Goal: Transaction & Acquisition: Book appointment/travel/reservation

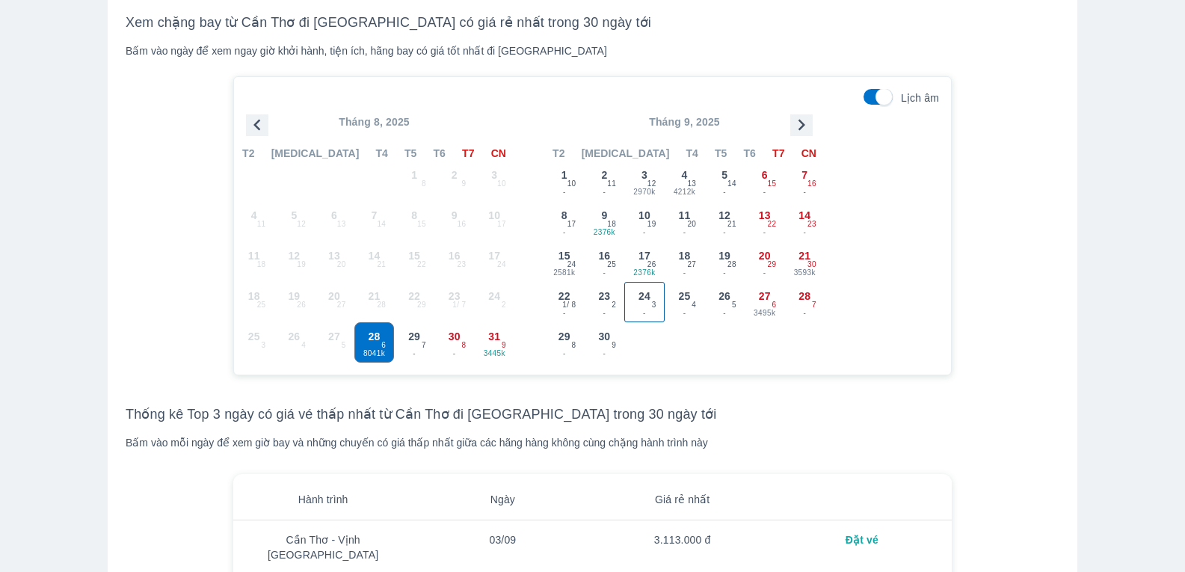
scroll to position [1496, 0]
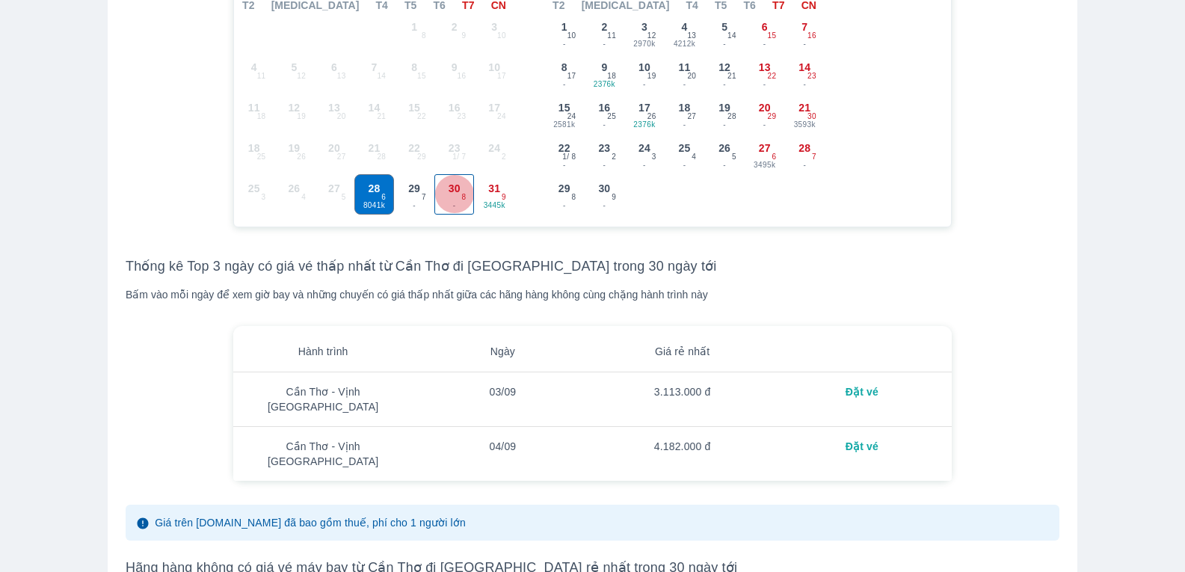
click at [454, 188] on span "30" at bounding box center [455, 188] width 12 height 15
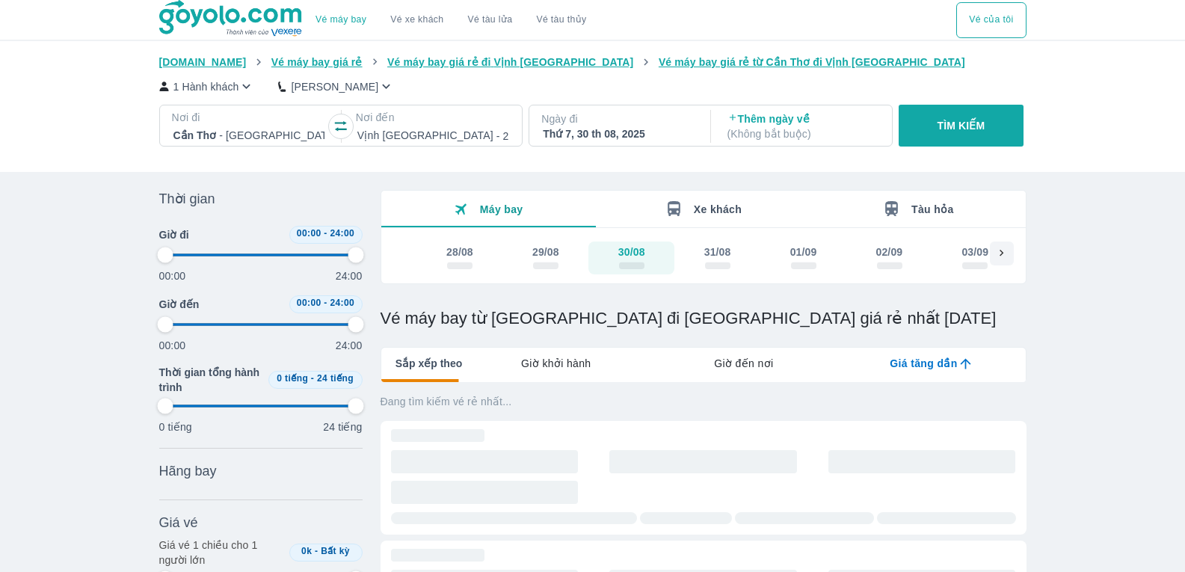
type input "97.9166666666667"
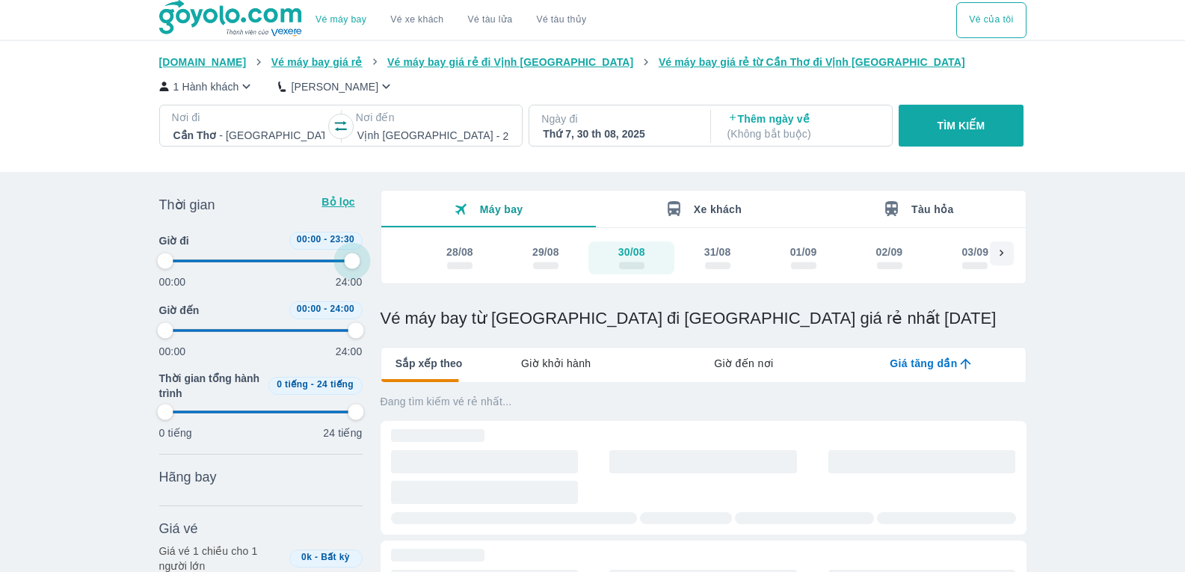
type input "97.9166666666667"
type input "95.8333333333333"
type input "97.9166666666667"
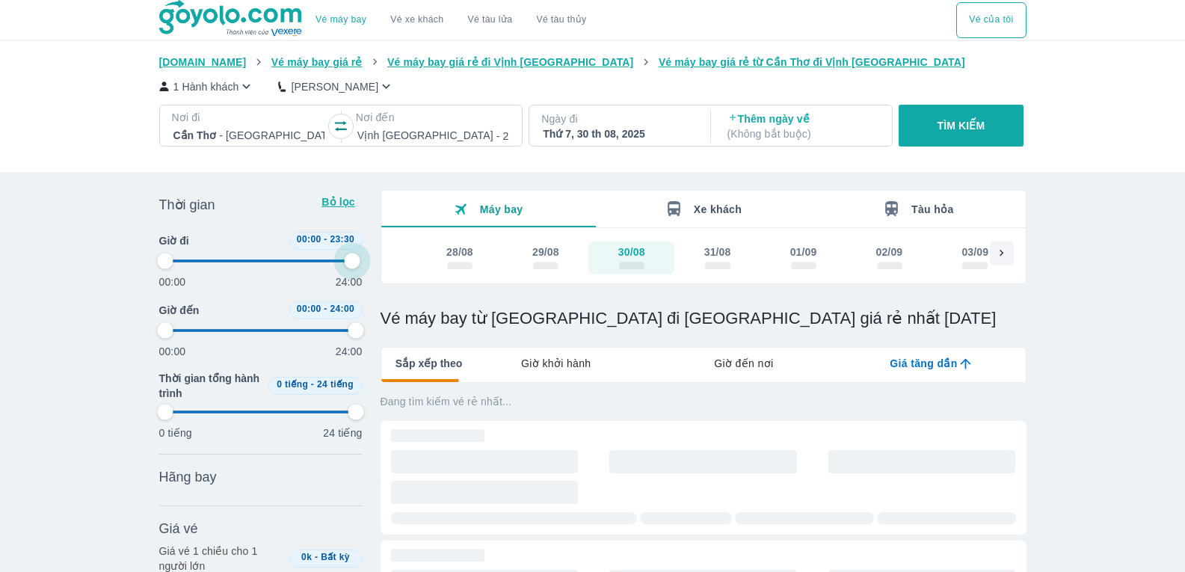
type input "97.9166666666667"
type input "93.75"
type input "97.9166666666667"
type input "91.6666666666667"
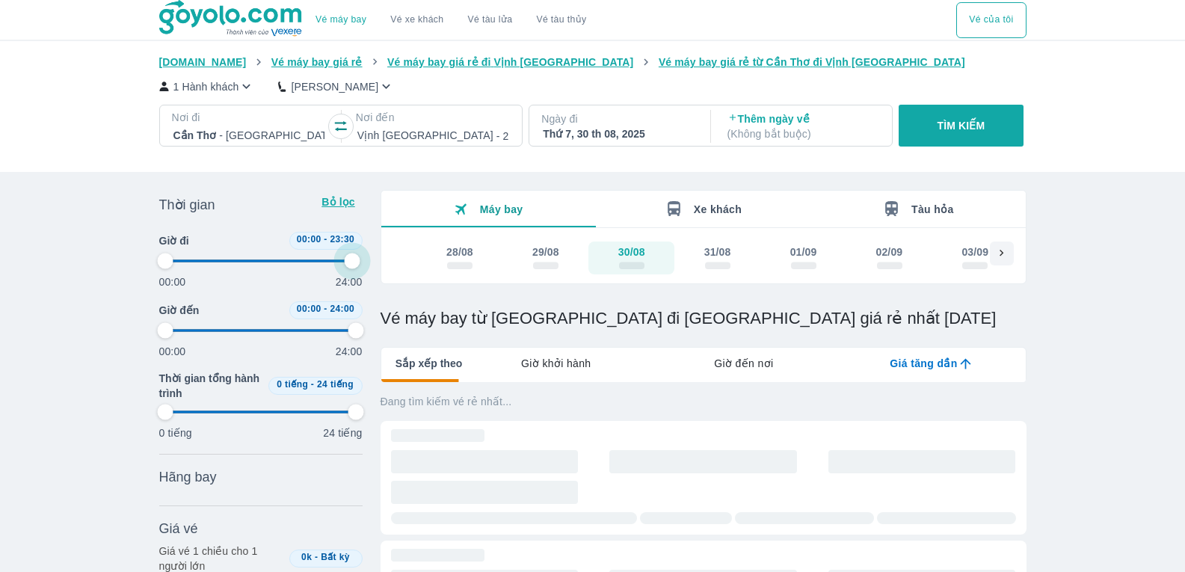
type input "97.9166666666667"
type input "89.5833333333333"
type input "97.9166666666667"
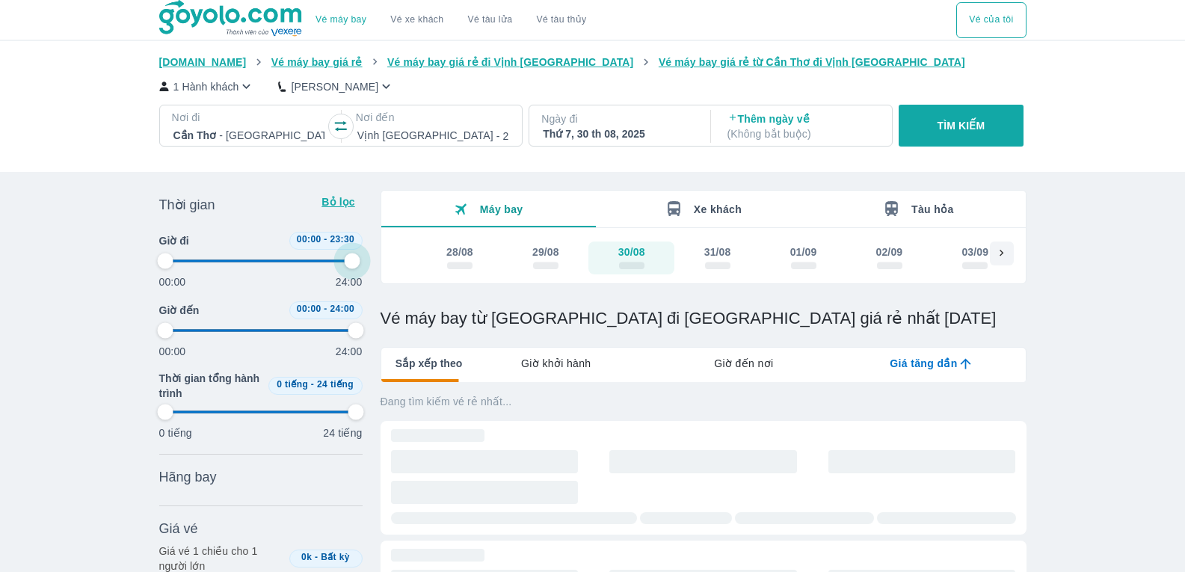
type input "87.5"
type input "97.9166666666667"
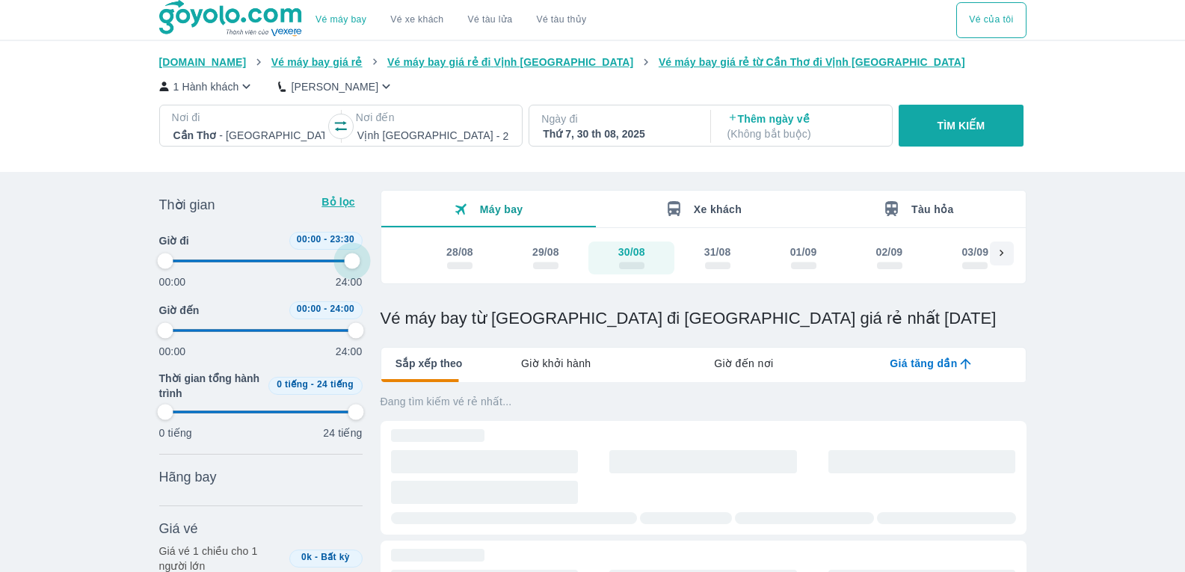
type input "97.9166666666667"
type input "85.4166666666667"
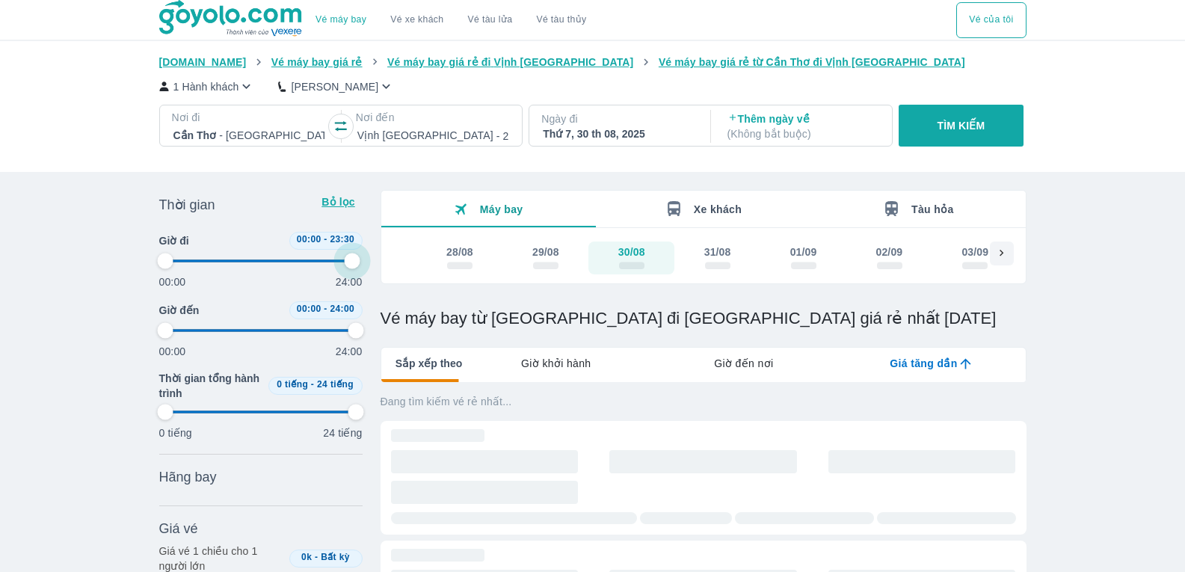
type input "97.9166666666667"
type input "85.4166666666667"
type input "97.9166666666667"
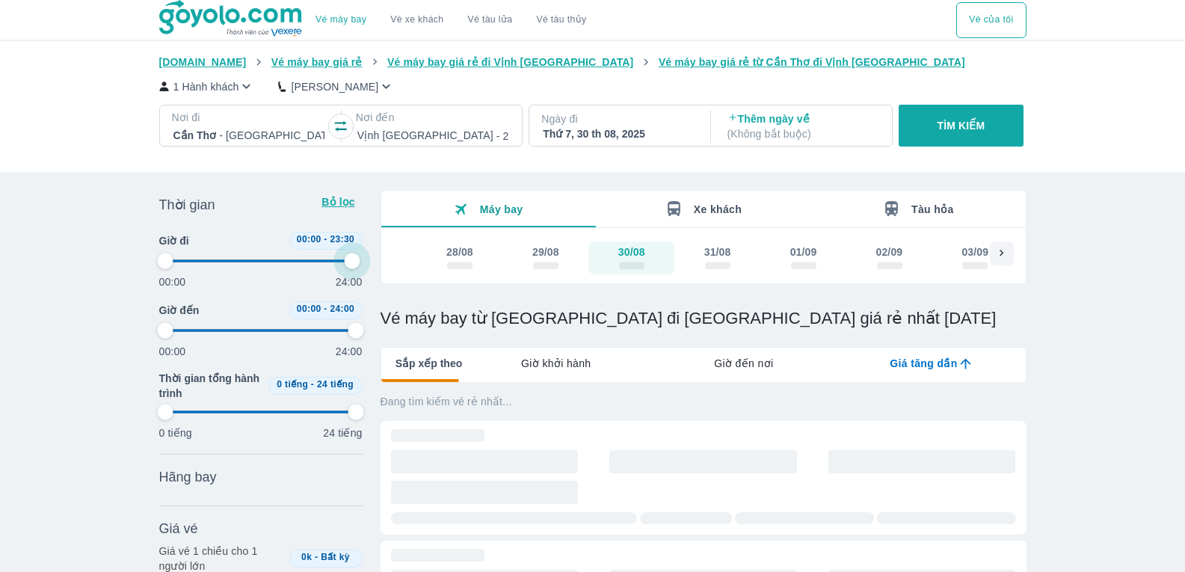
type input "85.4166666666667"
type input "97.9166666666667"
type input "85.4166666666667"
type input "97.9166666666667"
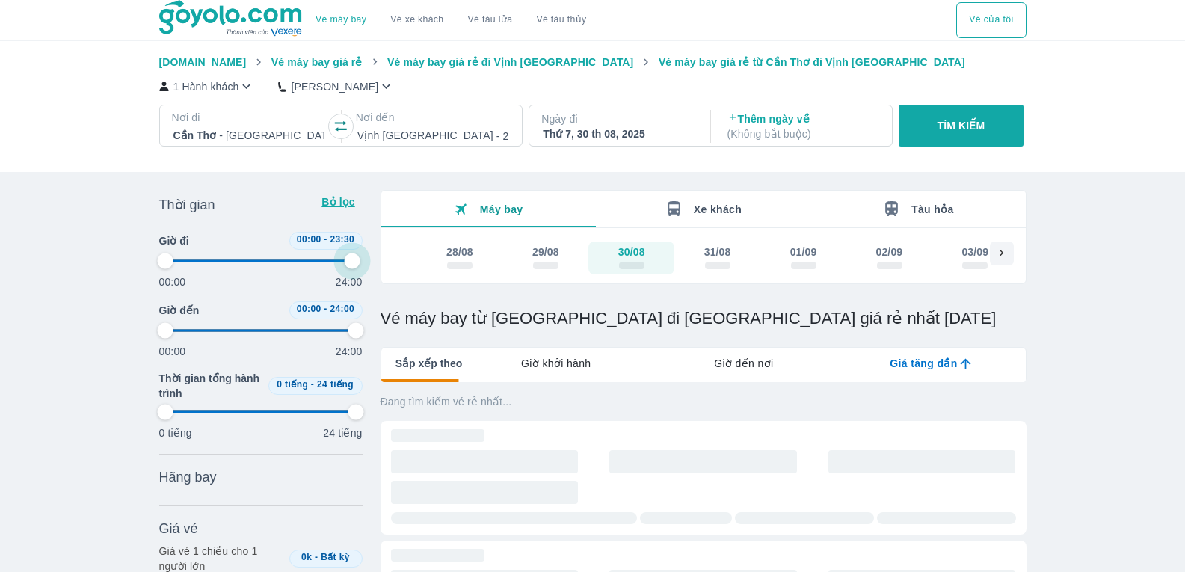
type input "97.9166666666667"
type input "83.3333333333333"
type input "97.9166666666667"
type input "83.3333333333333"
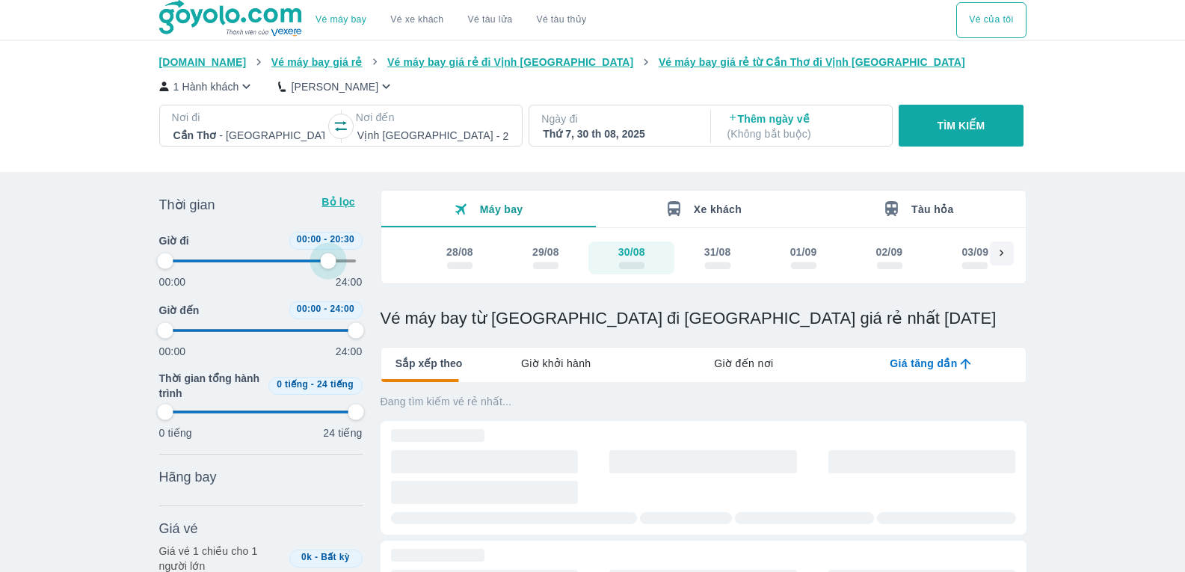
type input "97.9166666666667"
type input "83.3333333333333"
type input "97.9166666666667"
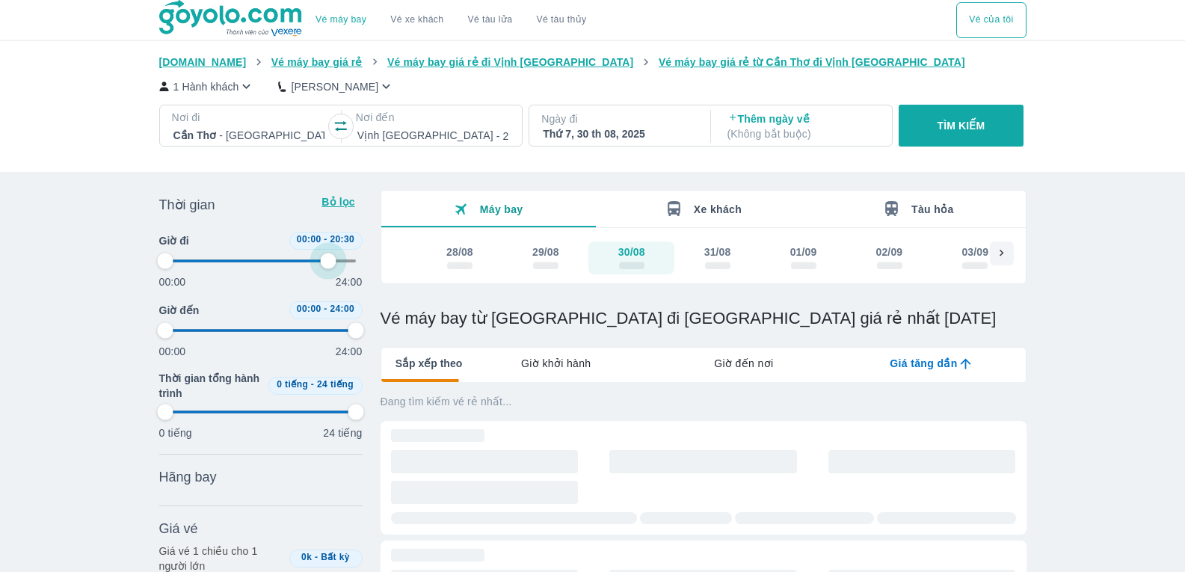
type input "83.3333333333333"
type input "97.9166666666667"
type input "81.25"
type input "97.9166666666667"
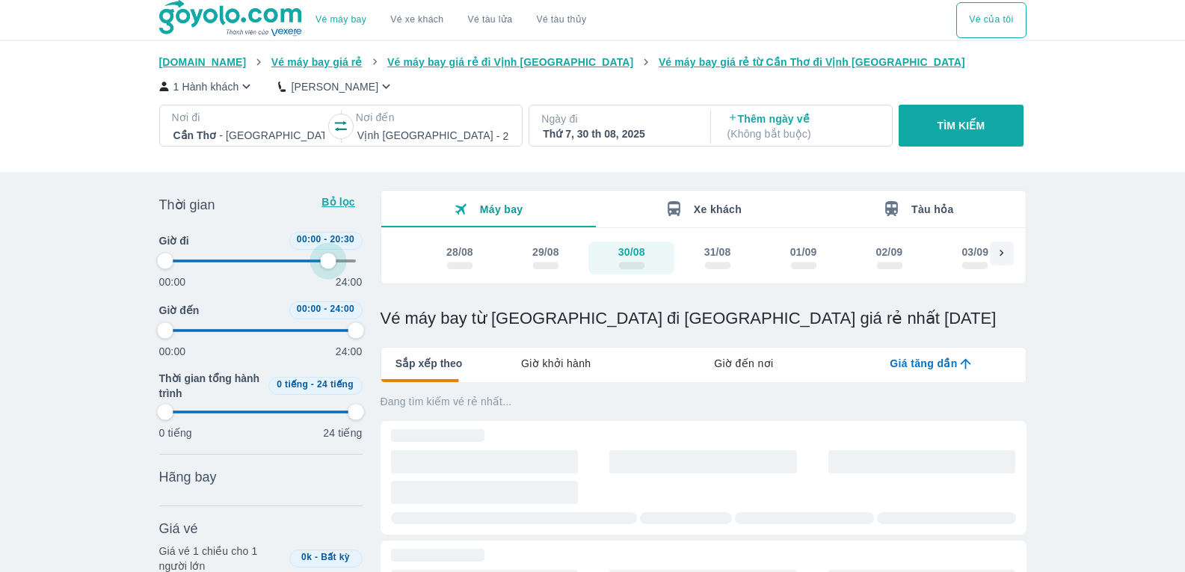
type input "97.9166666666667"
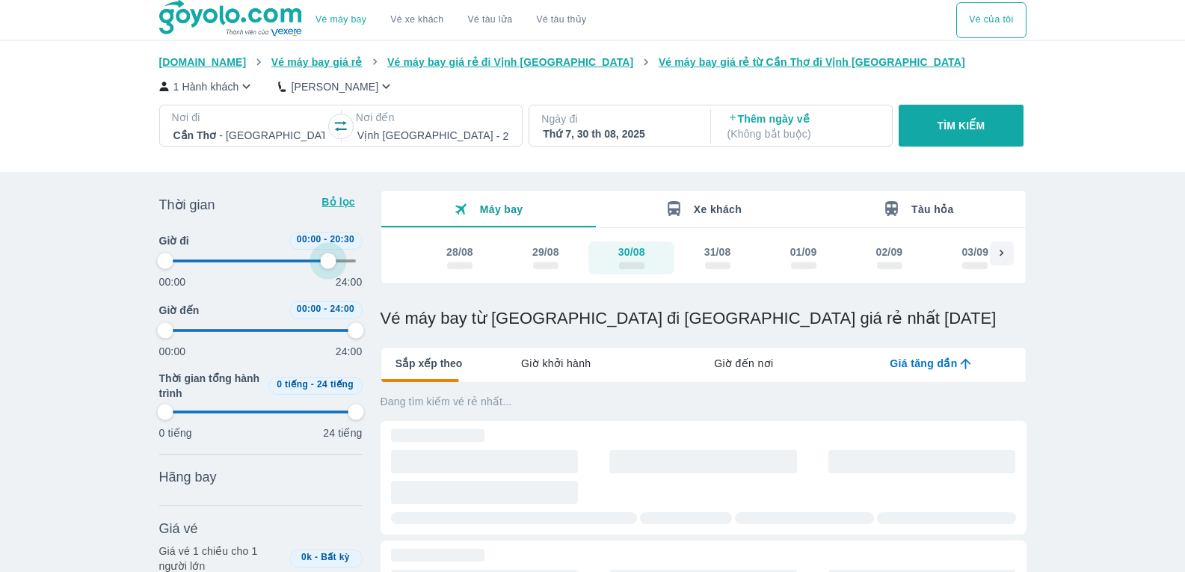
type input "97.9166666666667"
type input "79.1666666666667"
type input "97.9166666666667"
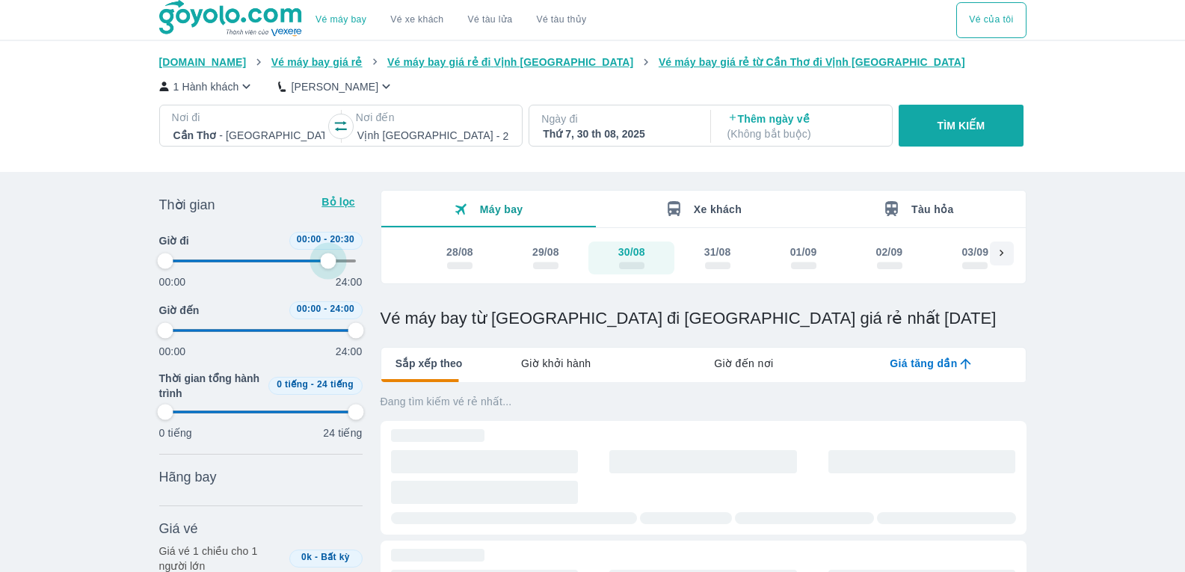
type input "79.1666666666667"
type input "97.9166666666667"
type input "77.0833333333333"
type input "97.9166666666667"
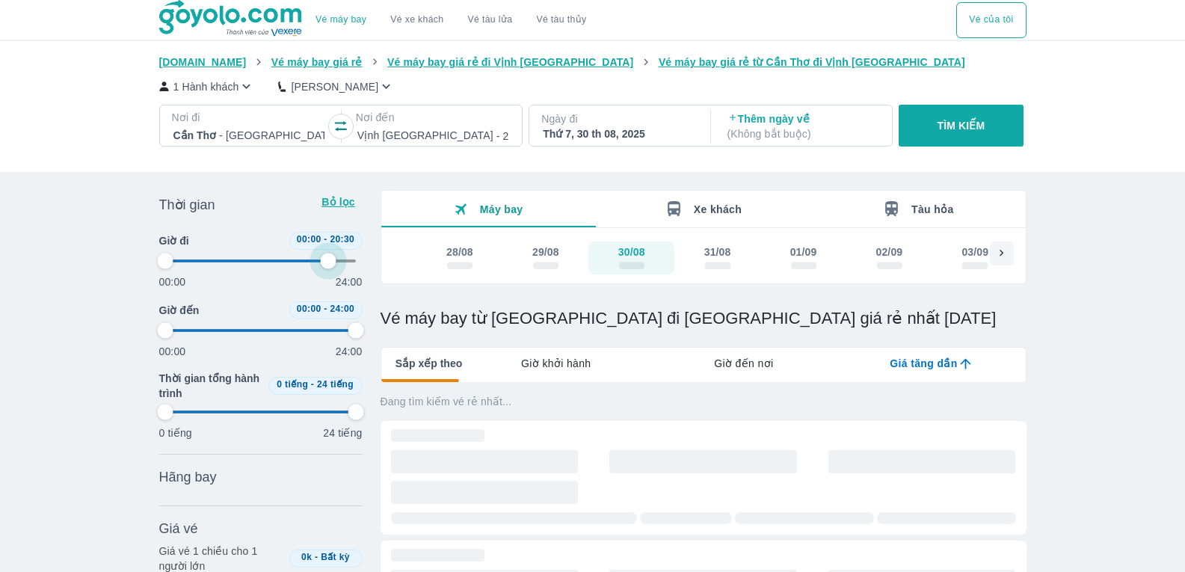
type input "97.9166666666667"
type input "75"
type input "97.9166666666667"
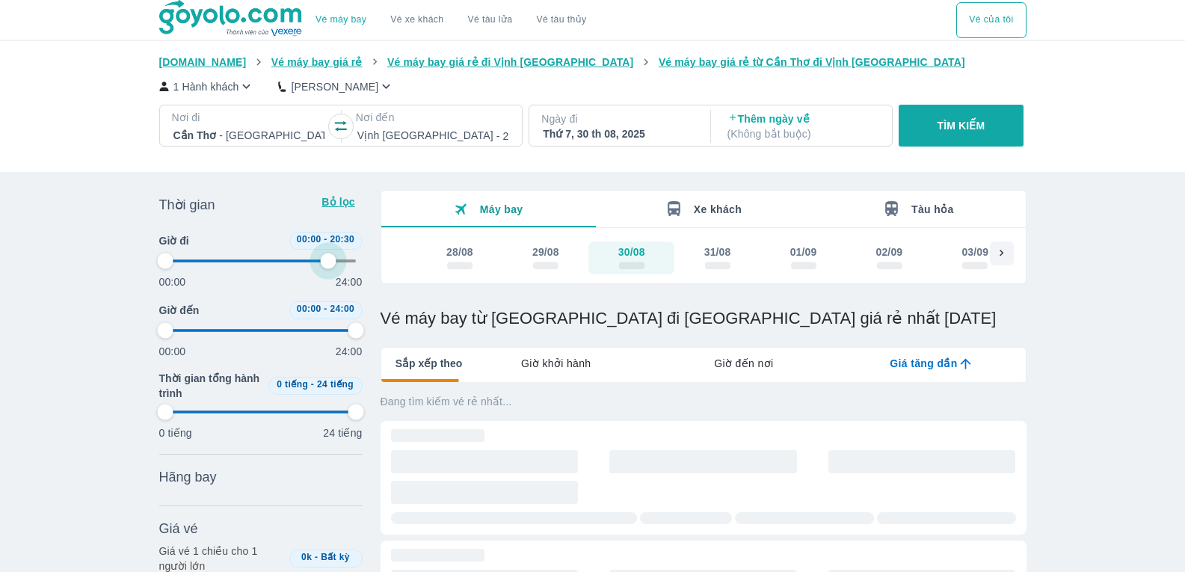
type input "97.9166666666667"
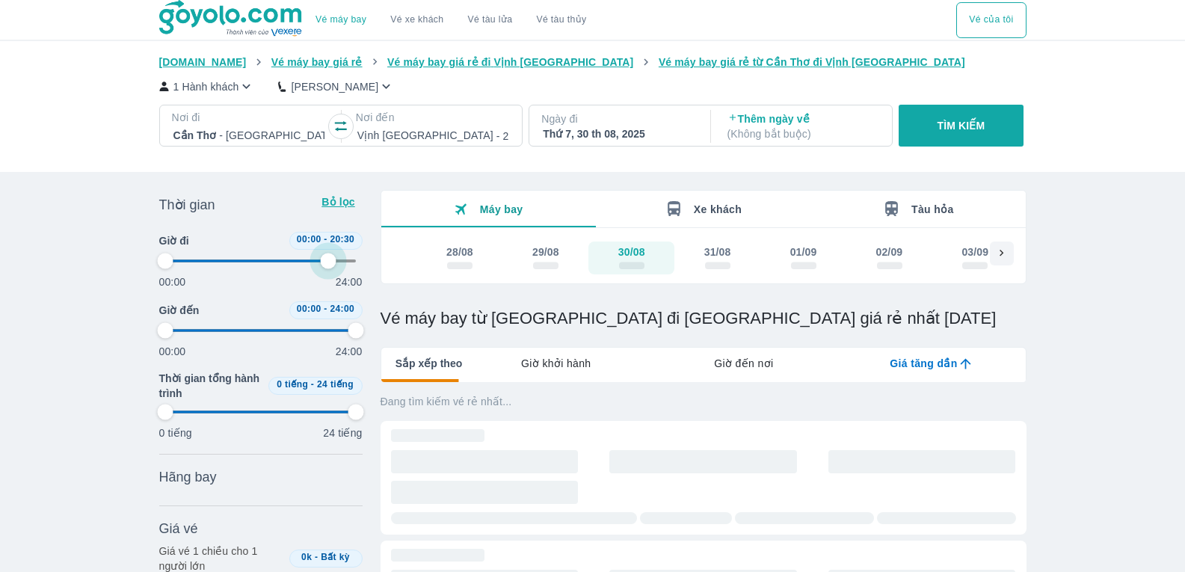
type input "72.9166666666667"
type input "97.9166666666667"
type input "72.9166666666667"
type input "97.9166666666667"
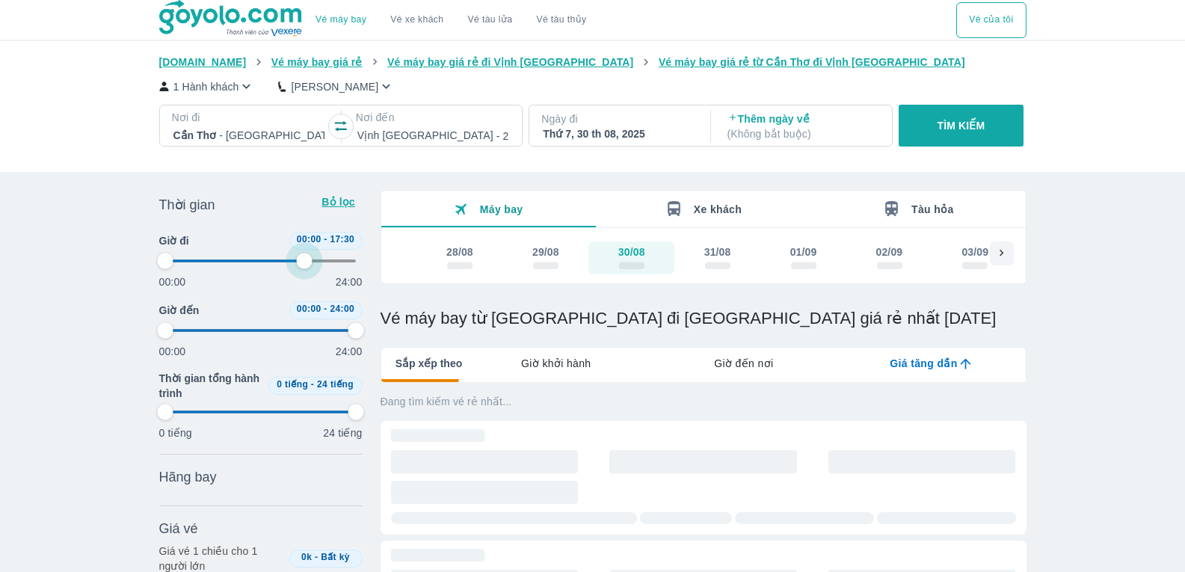
type input "97.9166666666667"
type input "72.9166666666667"
type input "97.9166666666667"
type input "70.8333333333333"
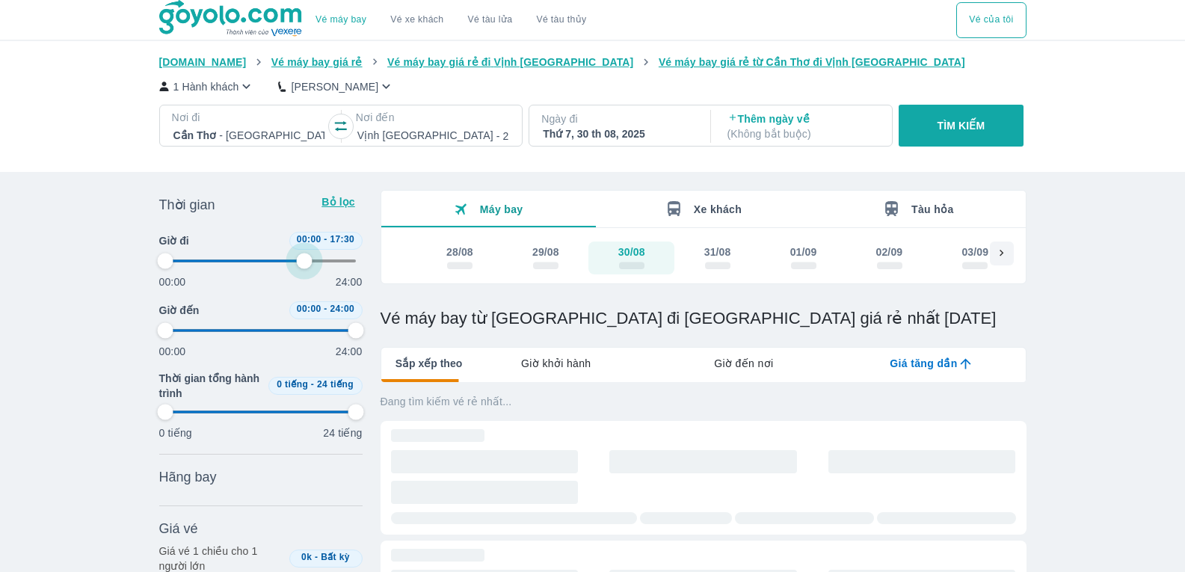
type input "97.9166666666667"
type input "68.75"
type input "97.9166666666667"
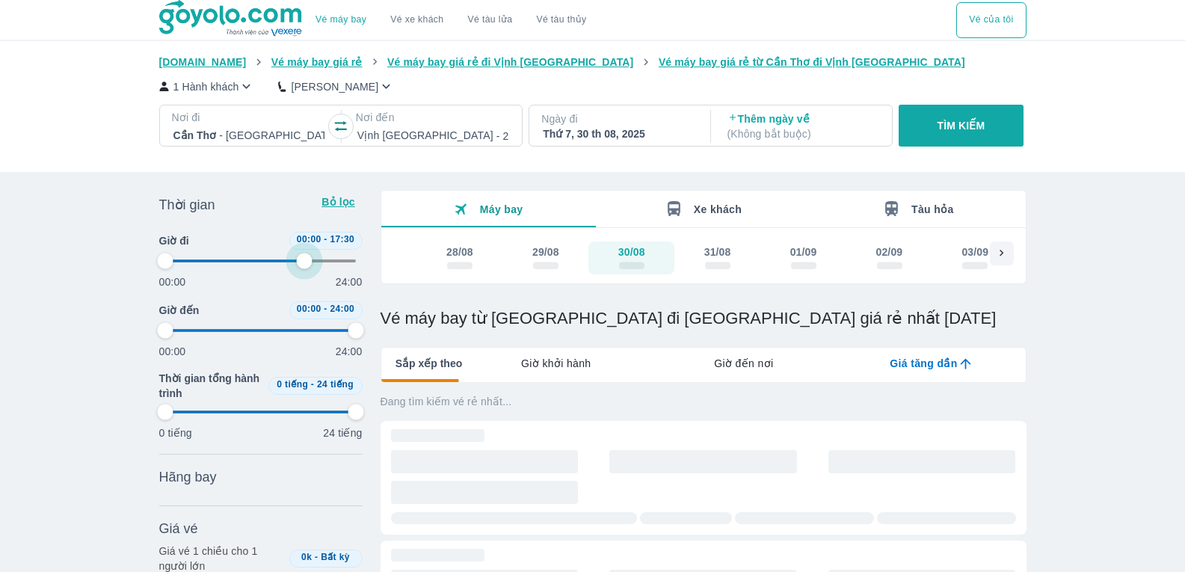
type input "97.9166666666667"
type input "66.6666666666667"
type input "97.9166666666667"
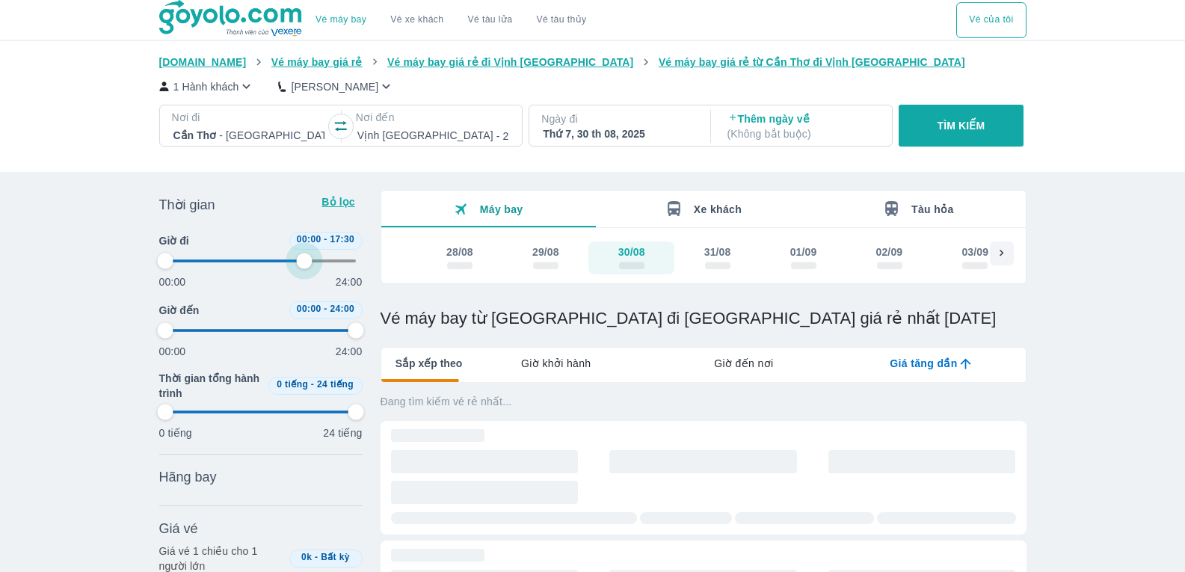
type input "64.5833333333333"
type input "97.9166666666667"
type input "62.5"
type input "97.9166666666667"
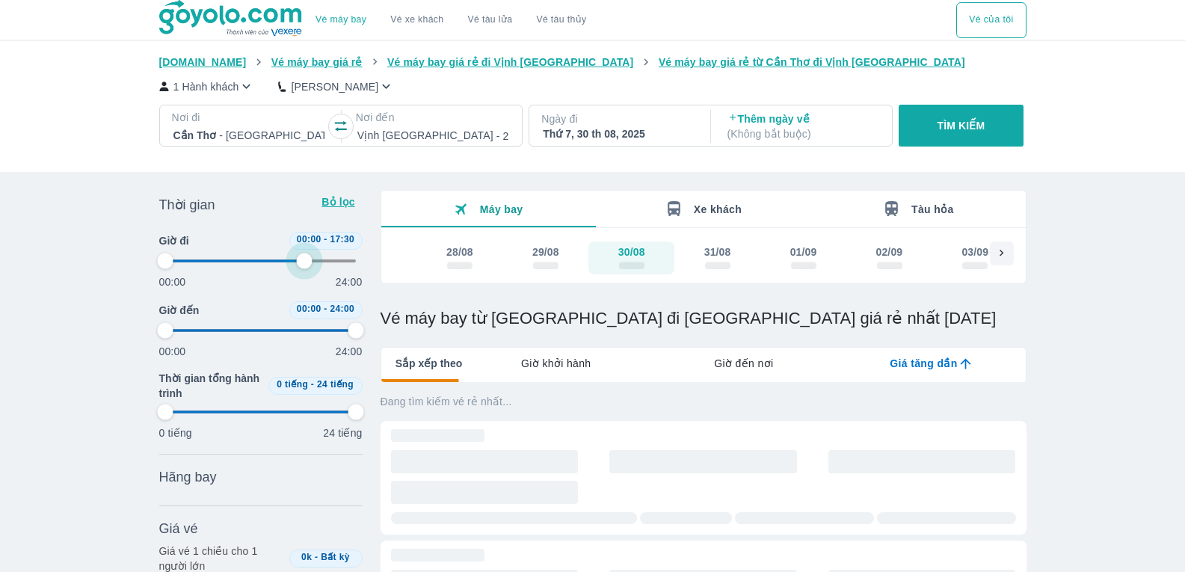
type input "97.9166666666667"
type input "60.4166666666667"
type input "97.9166666666667"
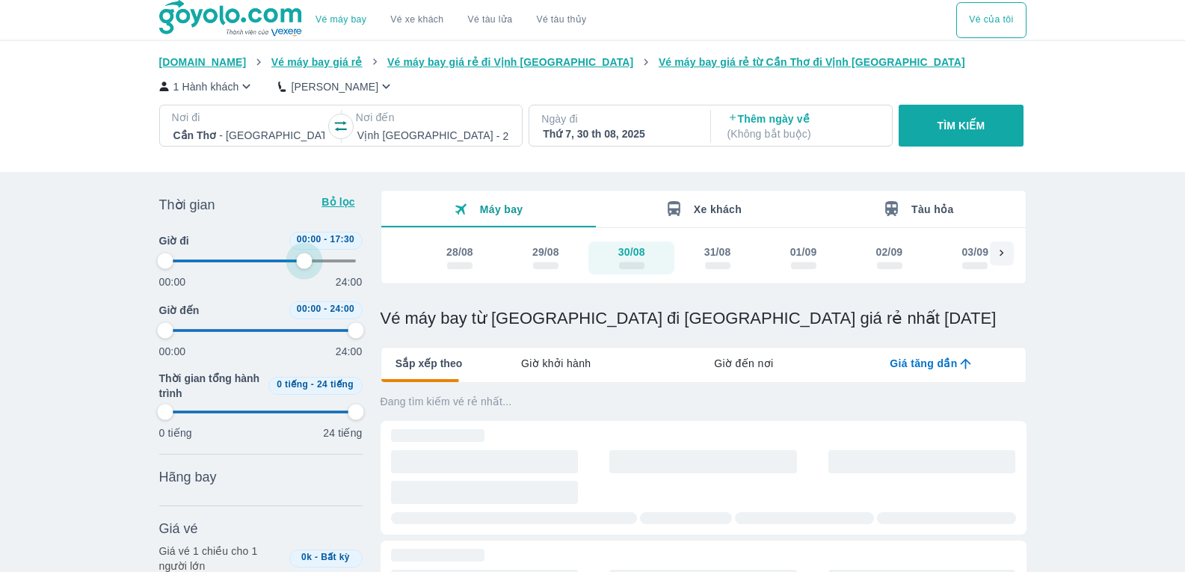
type input "97.9166666666667"
type input "60.4166666666667"
type input "97.9166666666667"
type input "58.3333333333333"
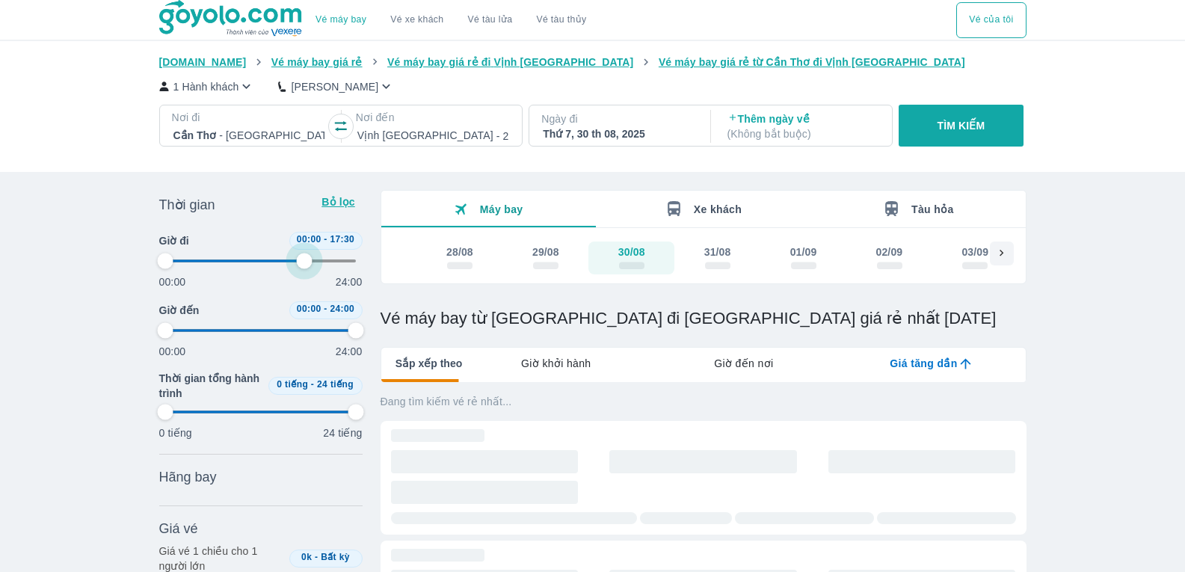
type input "97.9166666666667"
type input "58.3333333333333"
type input "97.9166666666667"
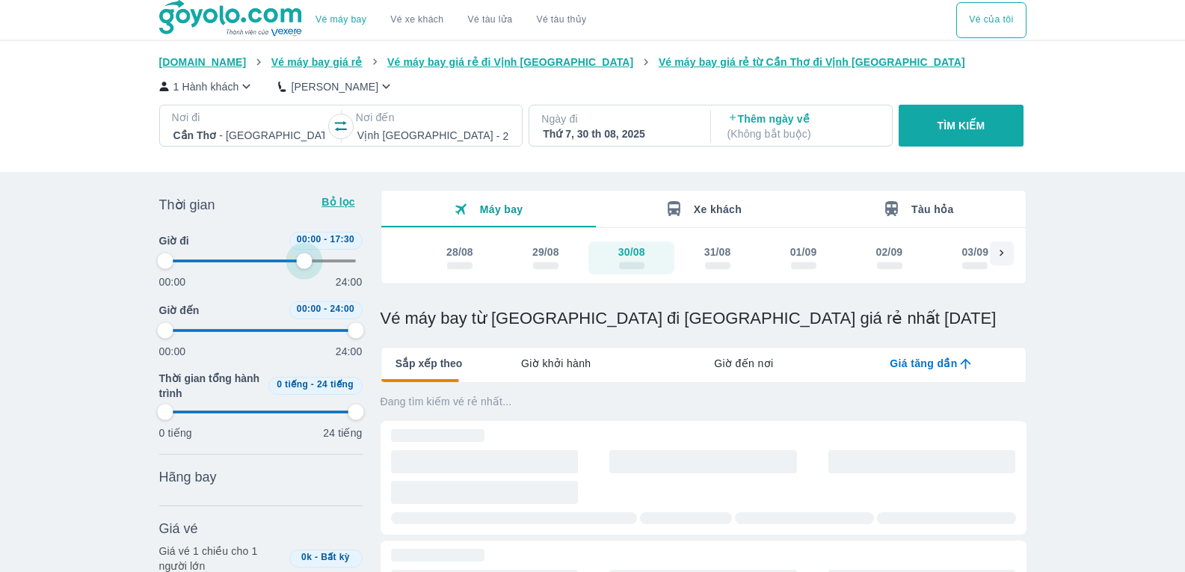
type input "56.25"
type input "97.9166666666667"
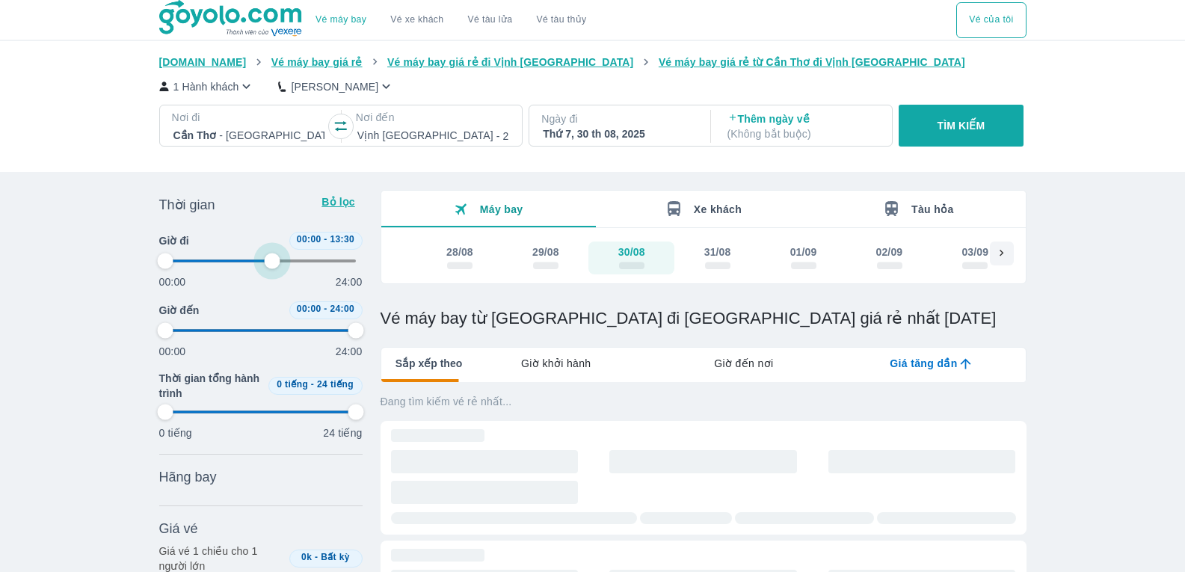
type input "97.9166666666667"
type input "54.1666666666667"
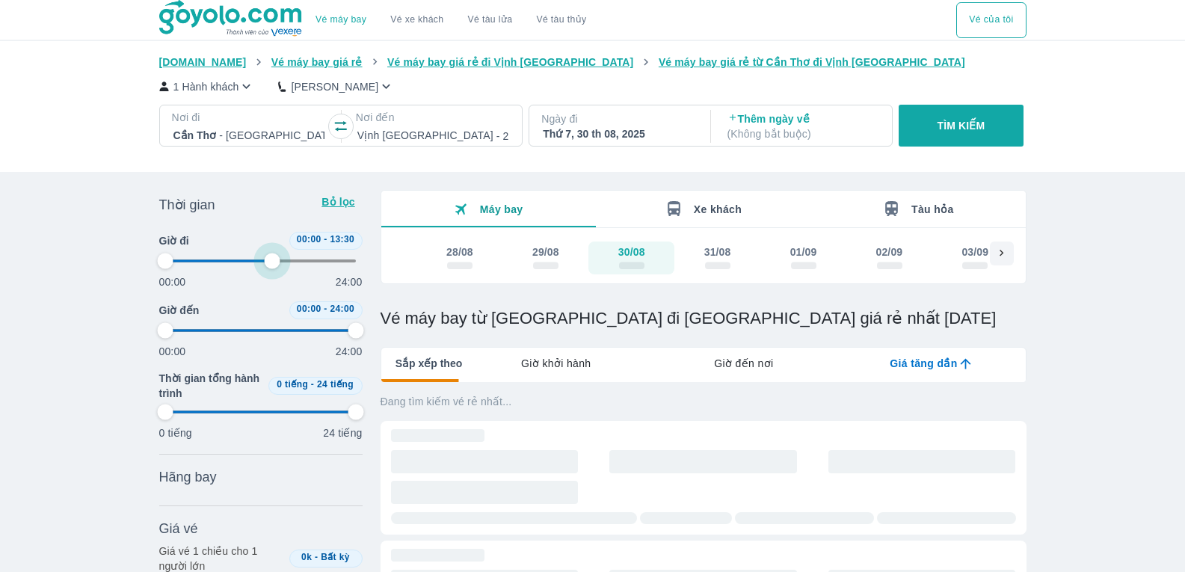
type input "97.9166666666667"
type input "52.0833333333333"
type input "97.9166666666667"
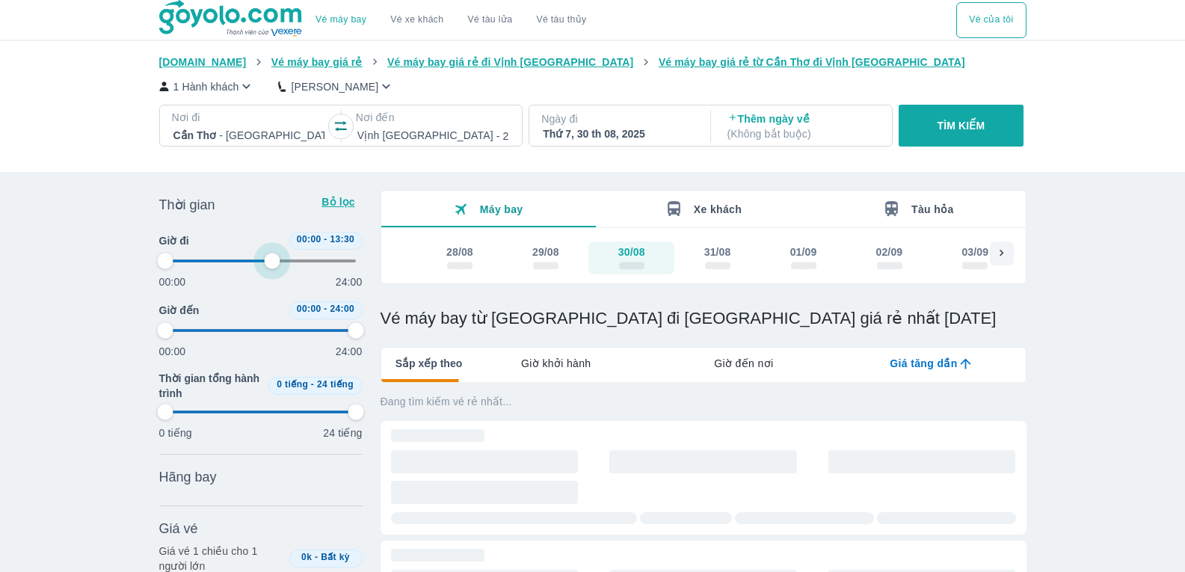
type input "52.0833333333333"
type input "97.9166666666667"
type input "50"
type input "97.9166666666667"
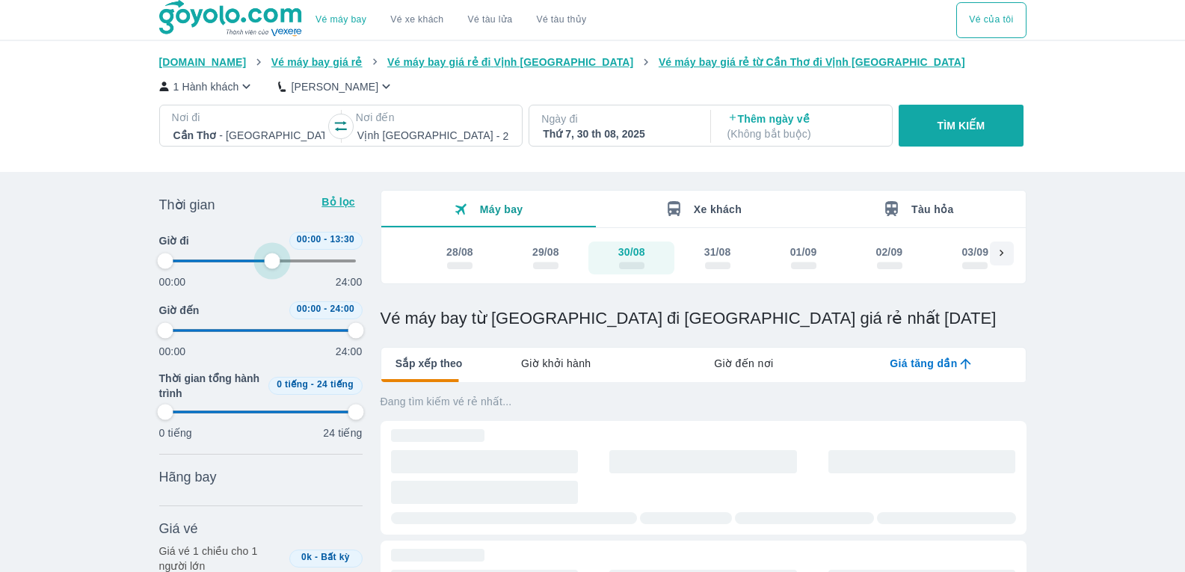
type input "97.9166666666667"
type input "47.9166666666667"
type input "97.9166666666667"
type input "47.9166666666667"
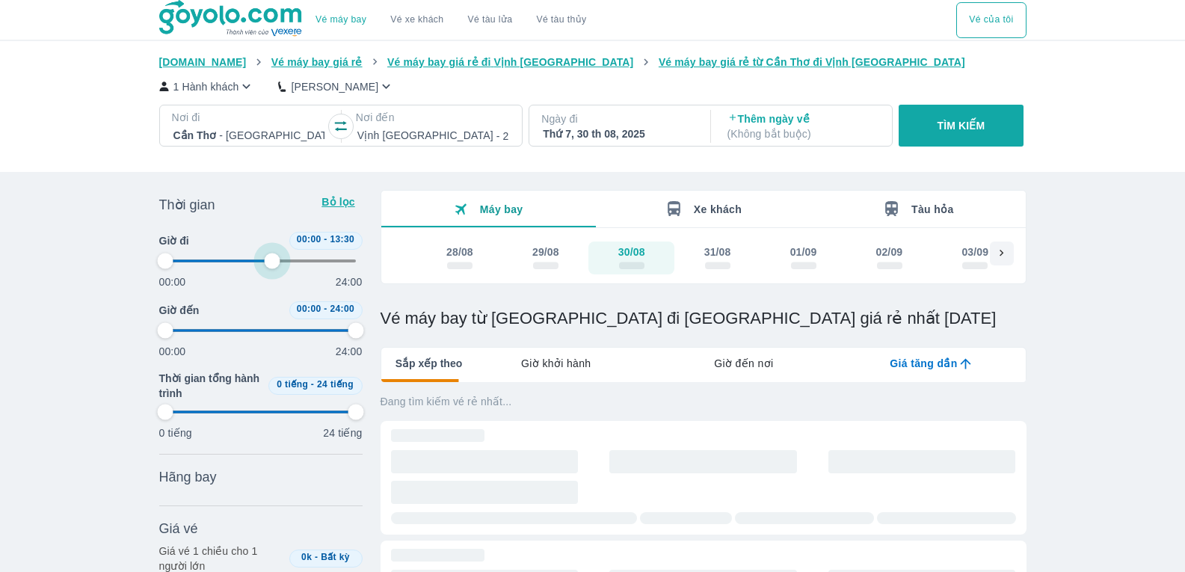
type input "97.9166666666667"
type input "47.9166666666667"
type input "97.9166666666667"
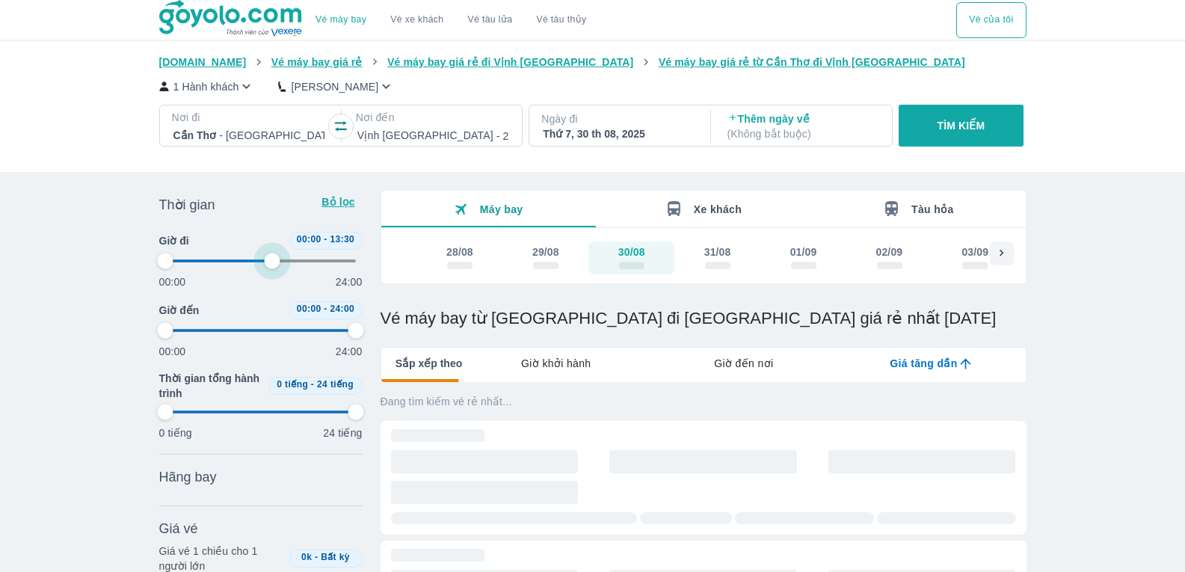
type input "45.8333333333333"
type input "97.9166666666667"
type input "45.8333333333333"
type input "97.9166666666667"
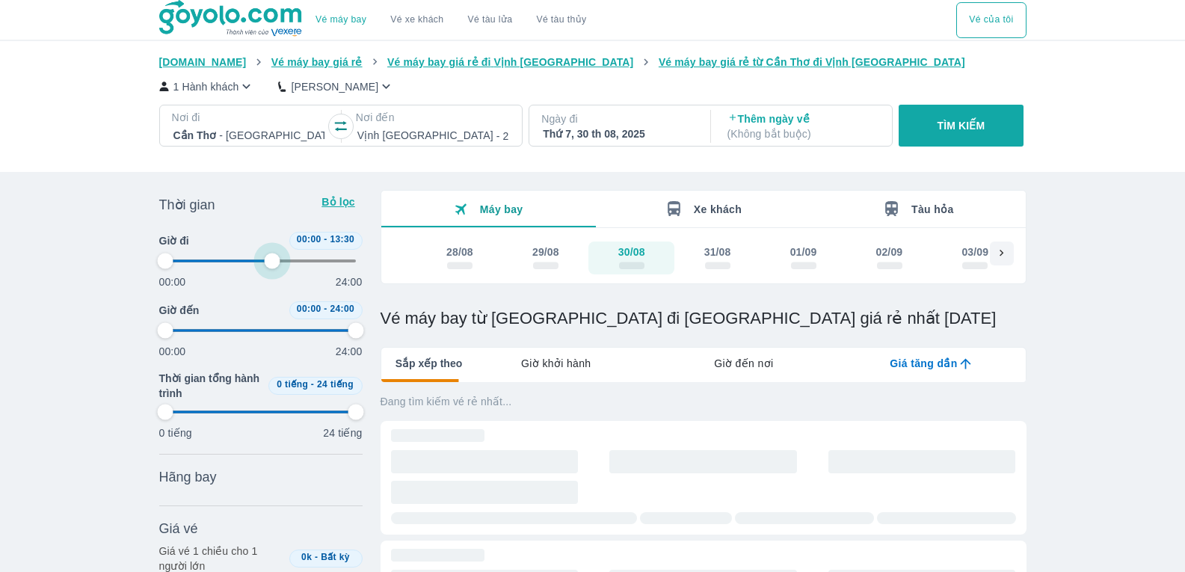
type input "97.9166666666667"
type input "45.8333333333333"
type input "97.9166666666667"
type input "45.8333333333333"
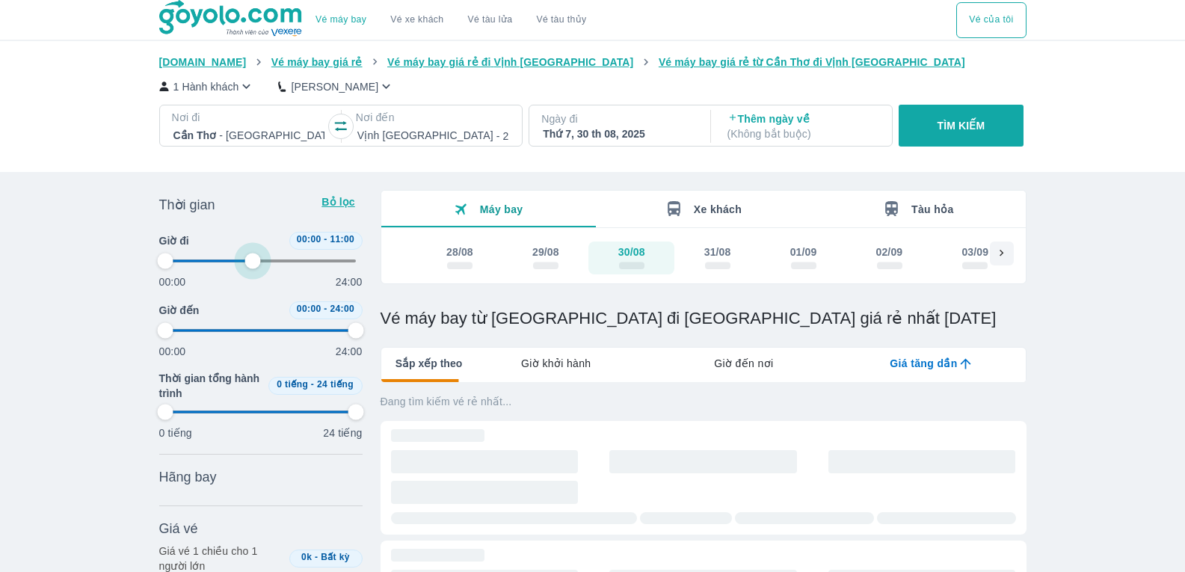
type input "97.9166666666667"
type input "43.75"
type input "97.9166666666667"
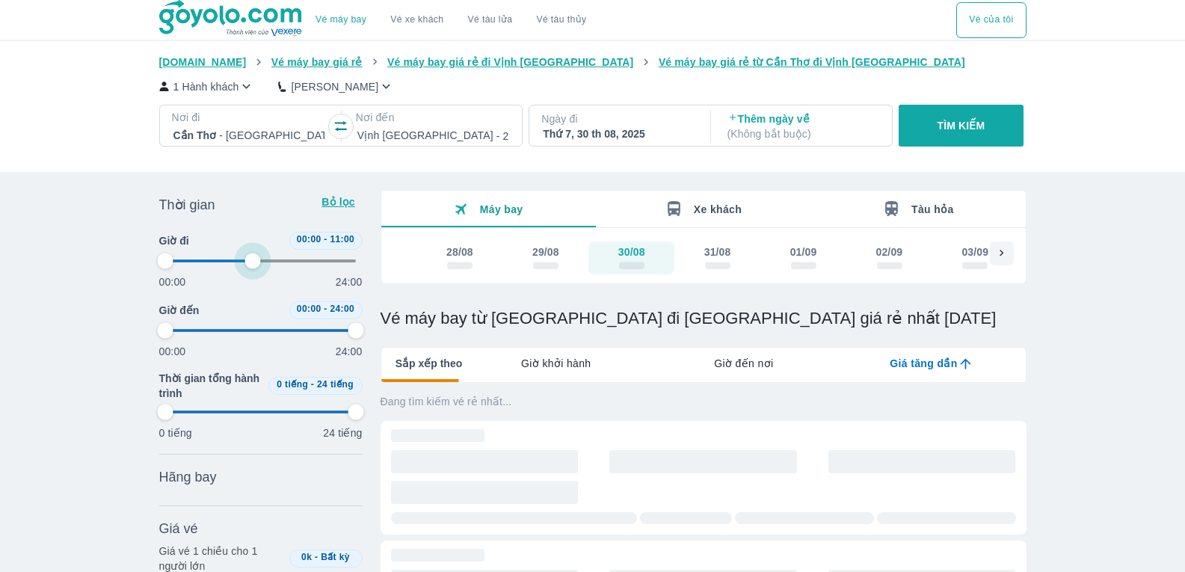
type input "97.9166666666667"
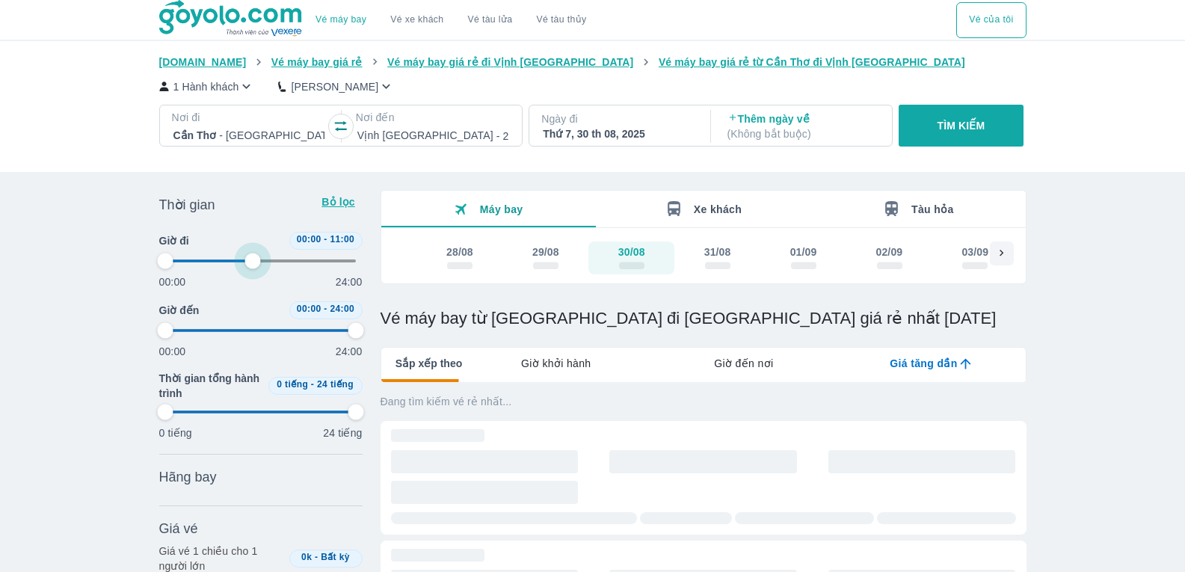
type input "97.9166666666667"
type input "41.6666666666667"
type input "97.9166666666667"
type input "41.6666666666667"
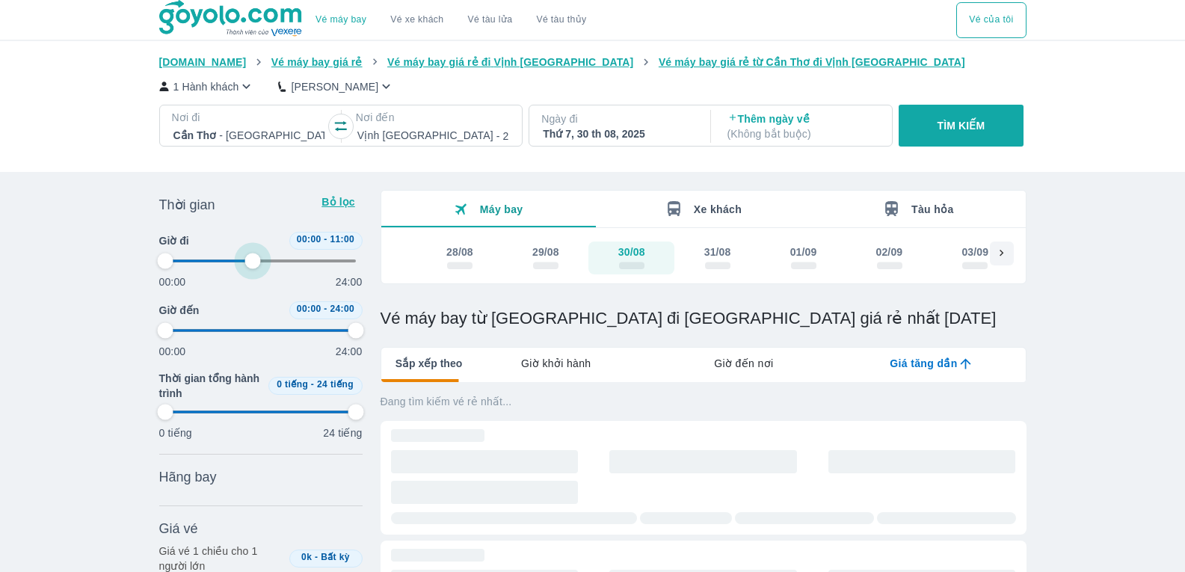
type input "97.9166666666667"
type input "41.6666666666667"
type input "97.9166666666667"
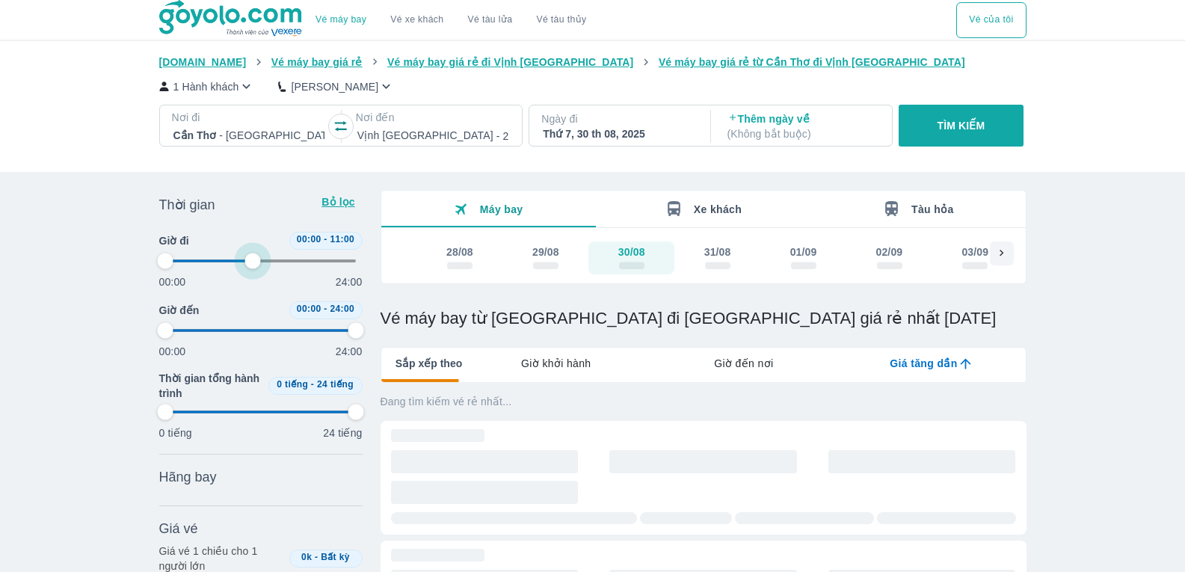
type input "41.6666666666667"
type input "97.9166666666667"
type input "41.6666666666667"
type input "97.9166666666667"
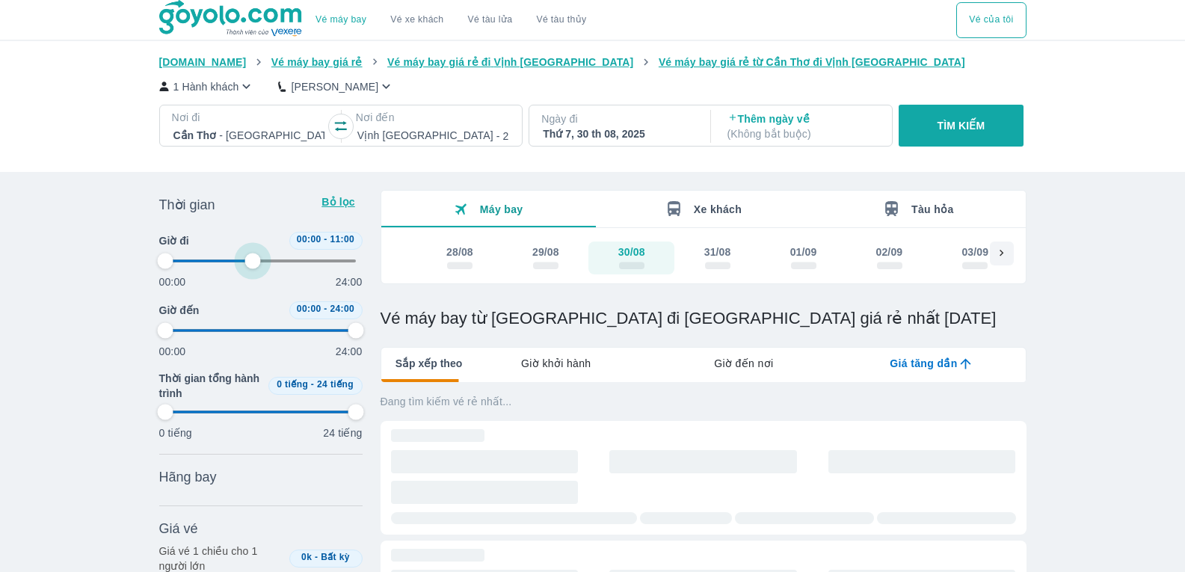
type input "97.9166666666667"
type input "39.5833333333333"
type input "97.9166666666667"
type input "39.5833333333333"
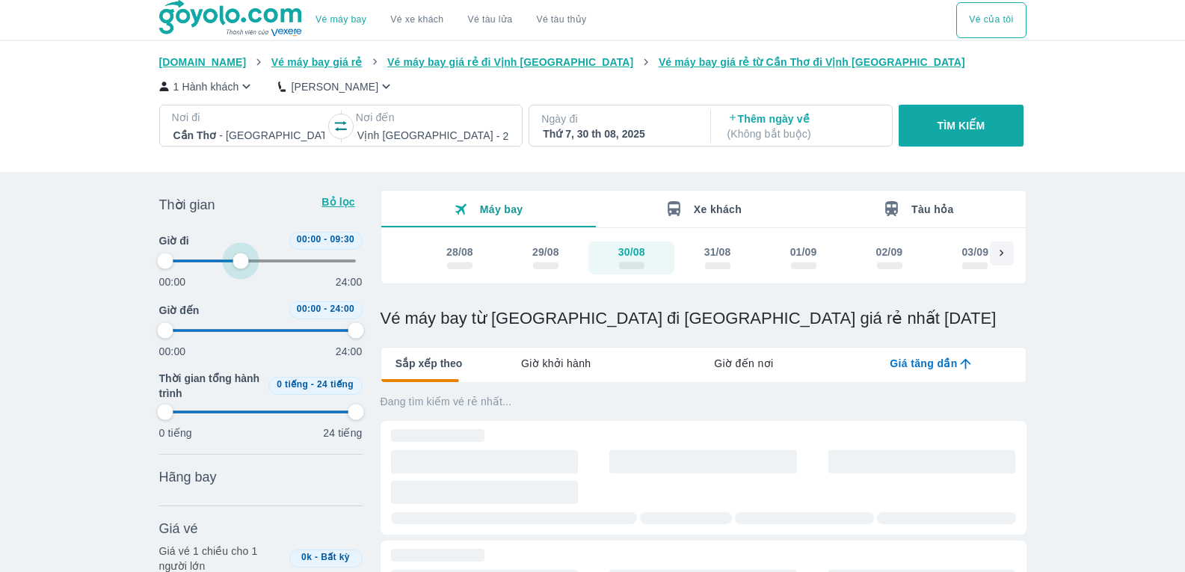
type input "97.9166666666667"
type input "39.5833333333333"
type input "97.9166666666667"
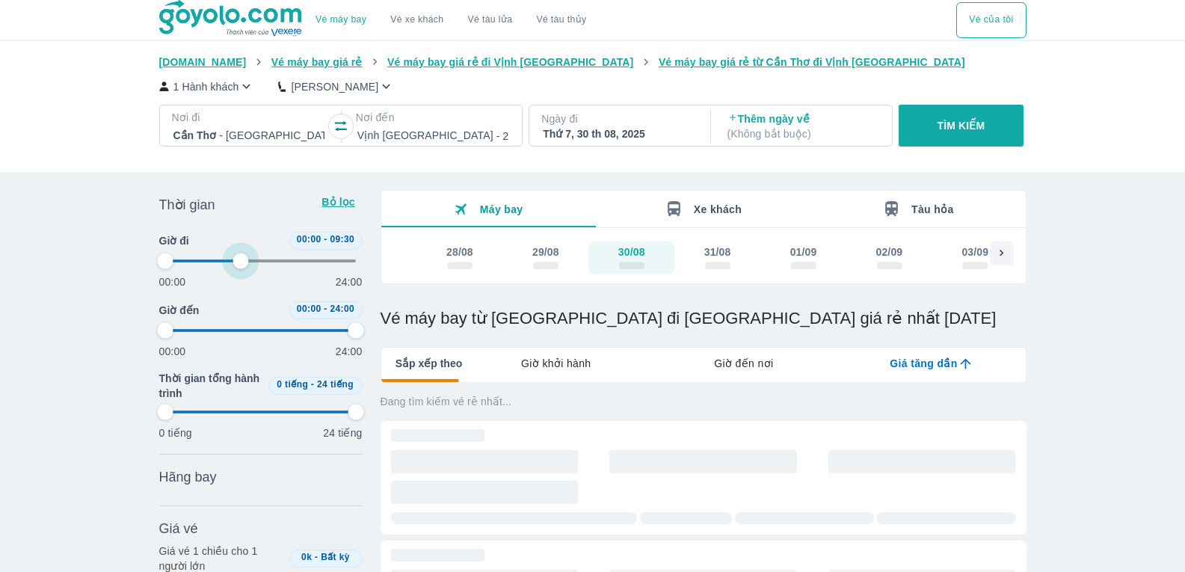
type input "39.5833333333333"
type input "97.9166666666667"
type input "37.5"
type input "97.9166666666667"
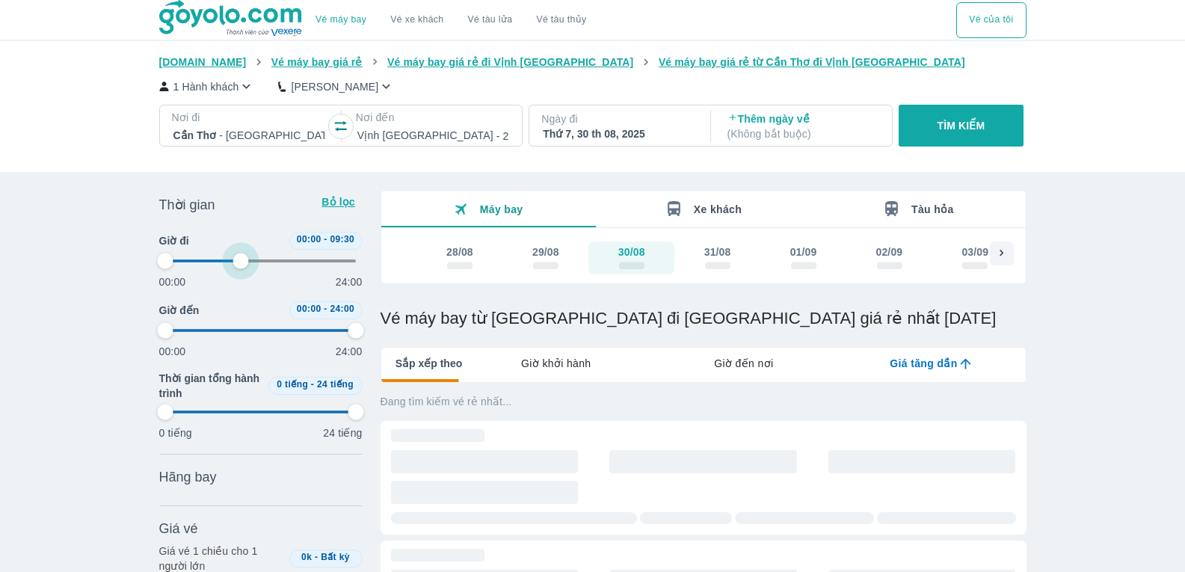
type input "97.9166666666667"
drag, startPoint x: 354, startPoint y: 255, endPoint x: 218, endPoint y: 260, distance: 136.2
click at [218, 260] on span at bounding box center [260, 261] width 191 height 22
drag, startPoint x: 219, startPoint y: 260, endPoint x: 233, endPoint y: 257, distance: 14.5
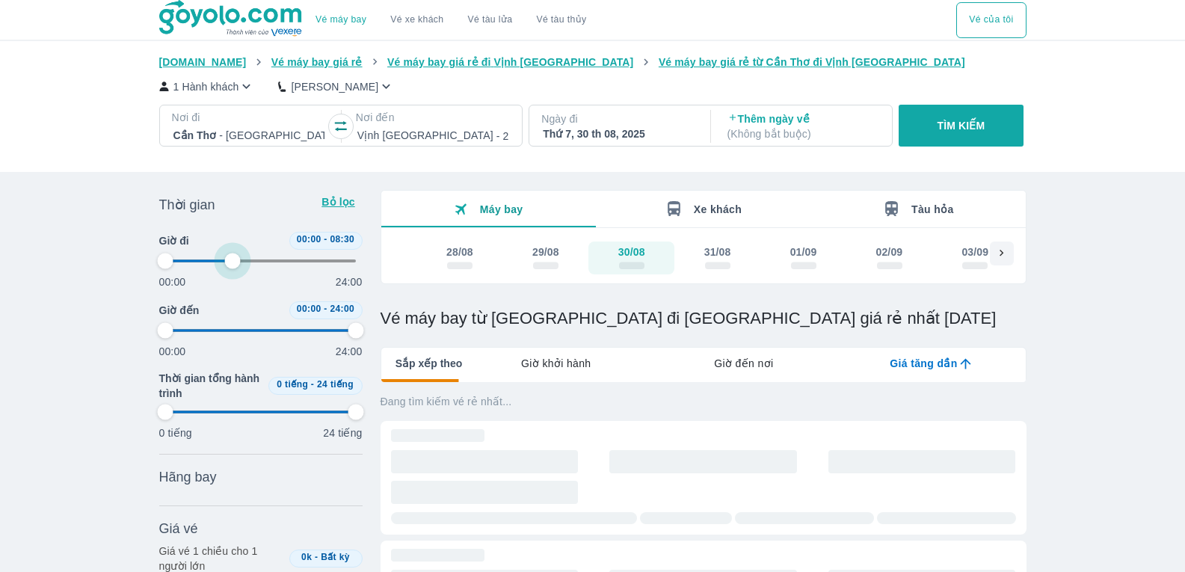
click at [233, 257] on span at bounding box center [260, 261] width 191 height 22
drag, startPoint x: 168, startPoint y: 330, endPoint x: 296, endPoint y: 341, distance: 129.1
click at [296, 341] on span at bounding box center [260, 330] width 191 height 22
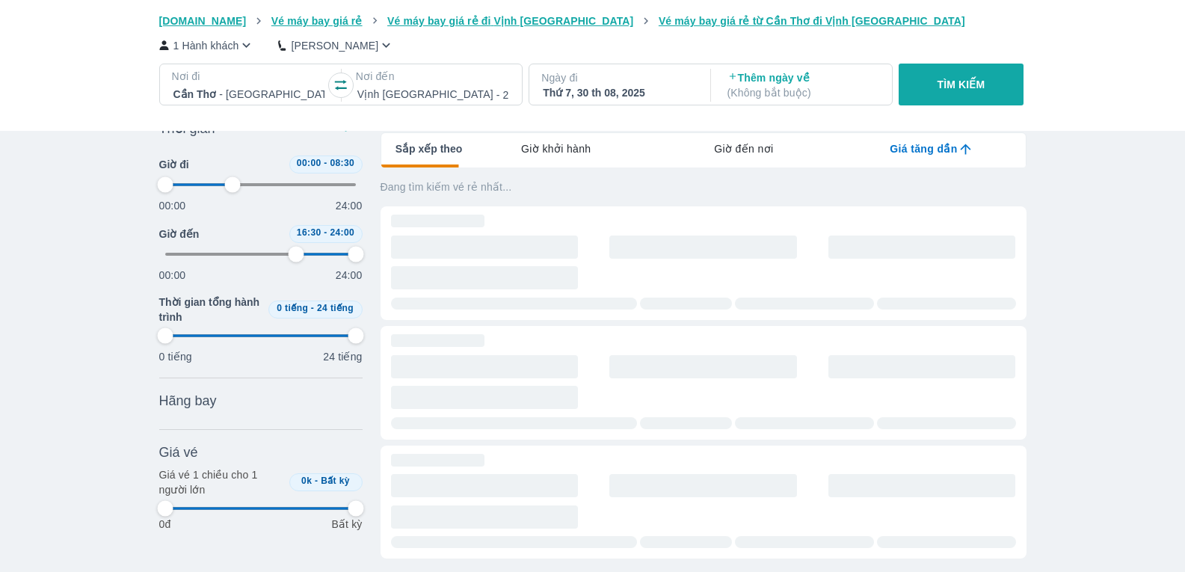
scroll to position [224, 0]
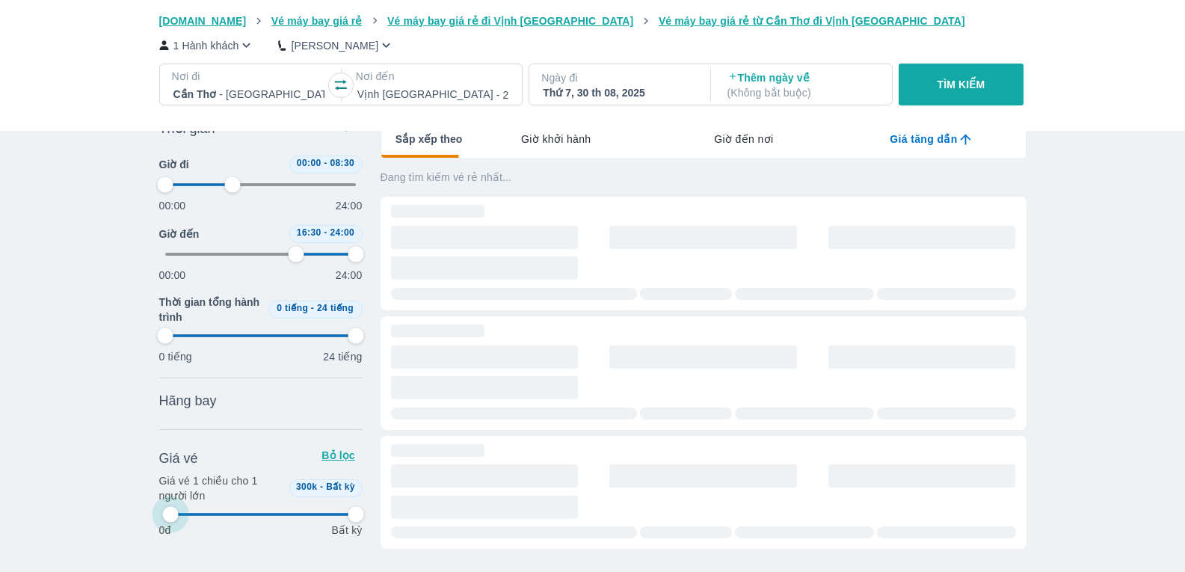
click at [171, 512] on span at bounding box center [260, 514] width 191 height 22
drag, startPoint x: 165, startPoint y: 510, endPoint x: 176, endPoint y: 512, distance: 10.6
click at [174, 512] on span at bounding box center [260, 514] width 191 height 22
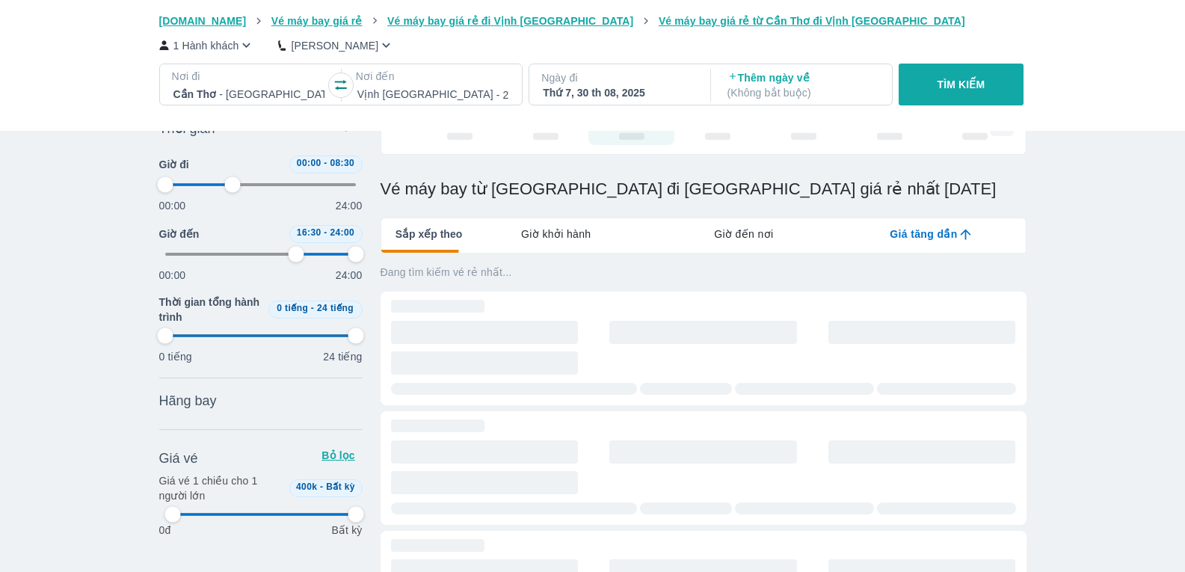
scroll to position [0, 0]
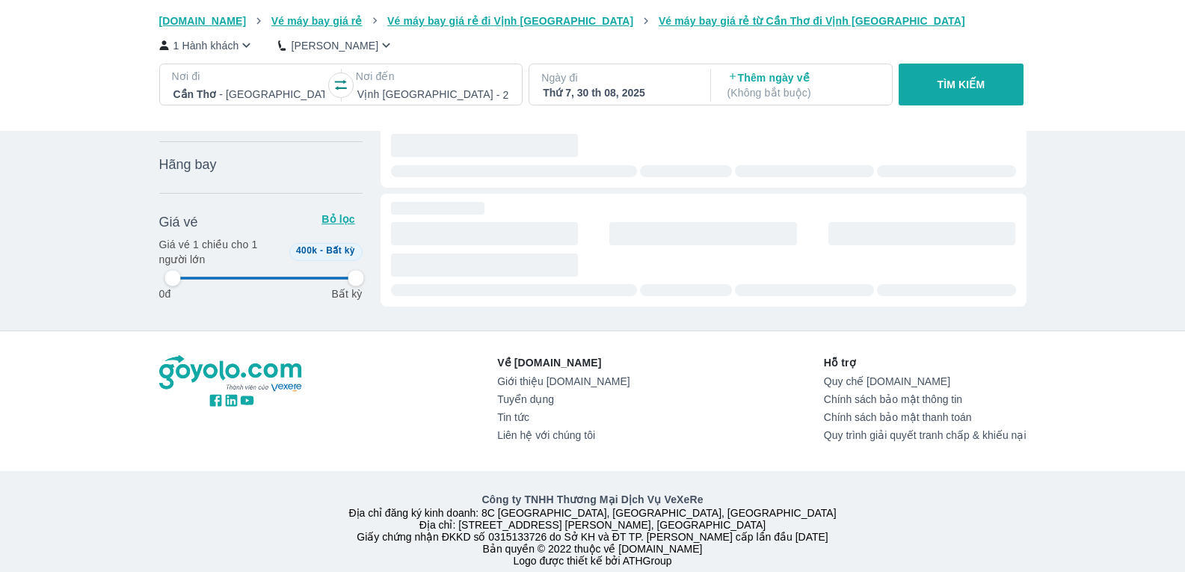
scroll to position [504, 0]
